Goal: Task Accomplishment & Management: Manage account settings

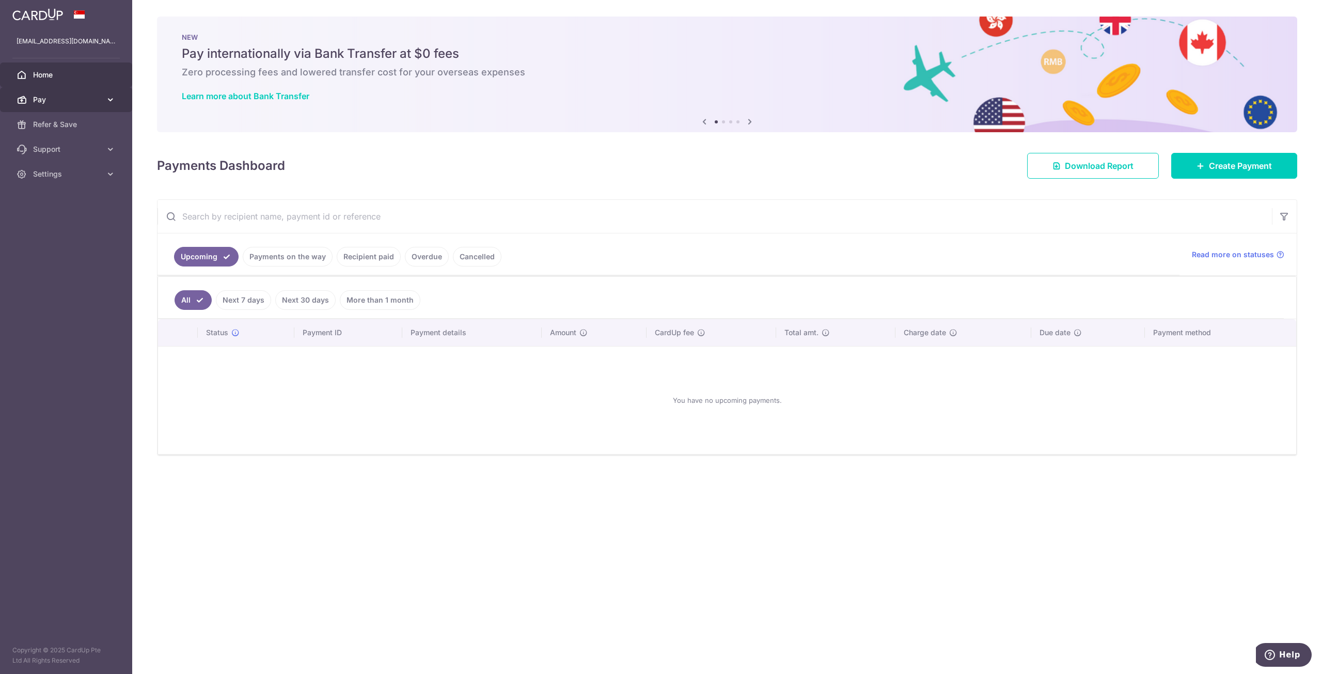
click at [106, 99] on icon at bounding box center [110, 99] width 10 height 10
click at [76, 123] on span "Payments" at bounding box center [67, 124] width 68 height 10
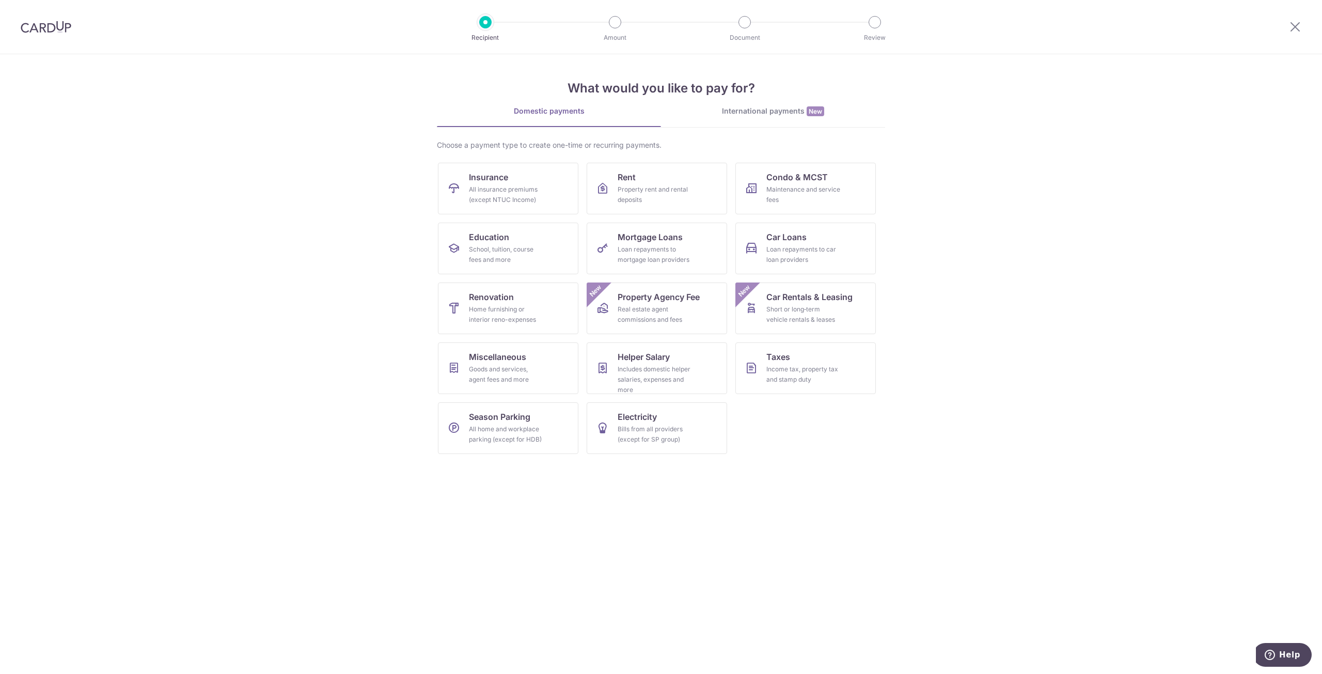
click at [61, 24] on img at bounding box center [46, 27] width 51 height 12
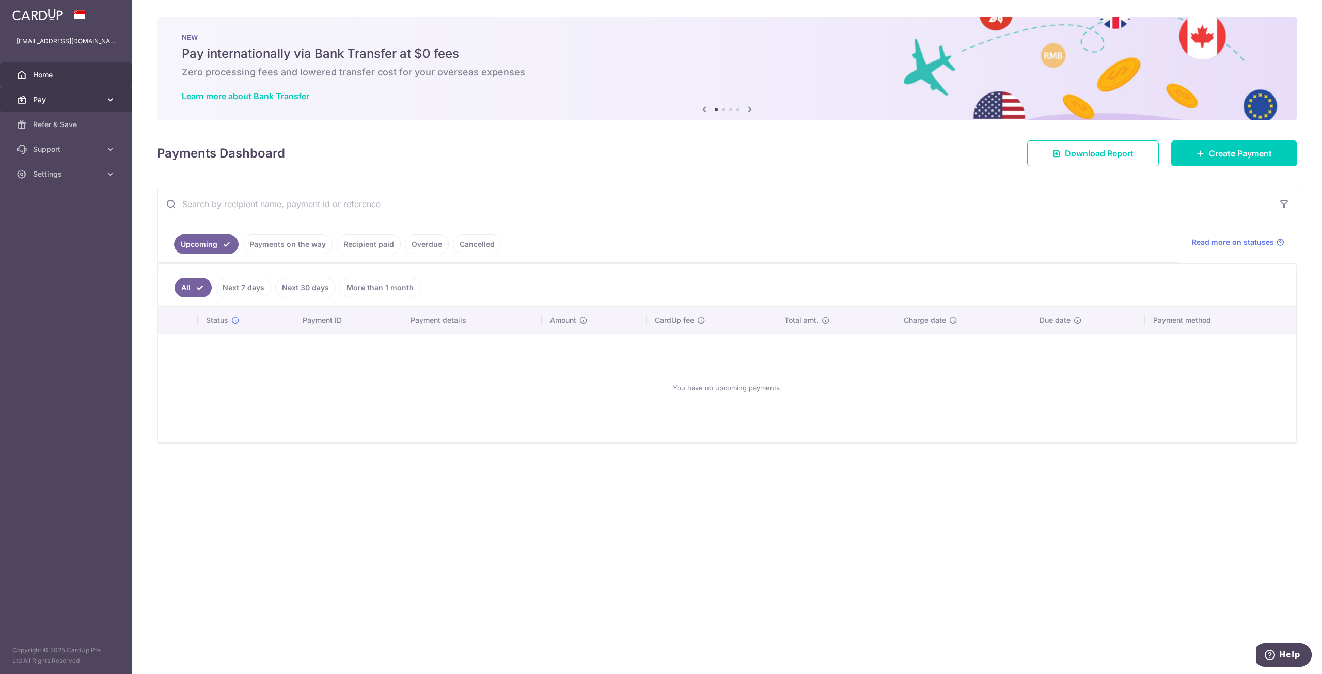
click at [109, 101] on icon at bounding box center [110, 99] width 10 height 10
click at [56, 169] on span "Cards" at bounding box center [67, 174] width 68 height 10
